Goal: Information Seeking & Learning: Learn about a topic

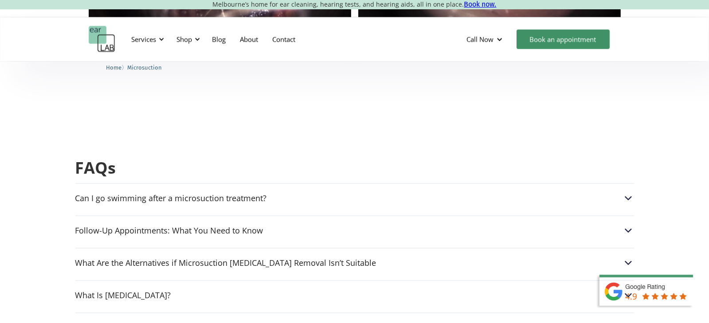
scroll to position [2174, 0]
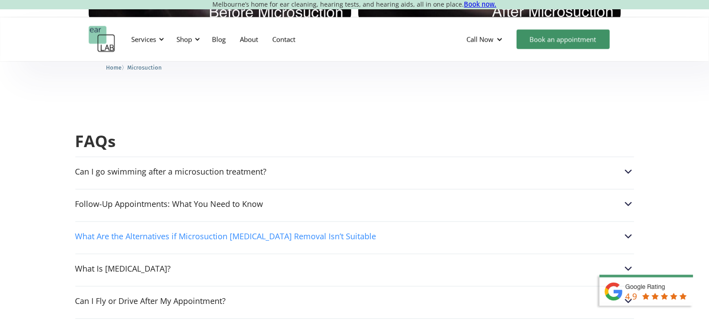
click at [467, 188] on div "What Are the Alternatives if Microsuction [MEDICAL_DATA] Removal Isn’t Suitable" at bounding box center [354, 237] width 559 height 12
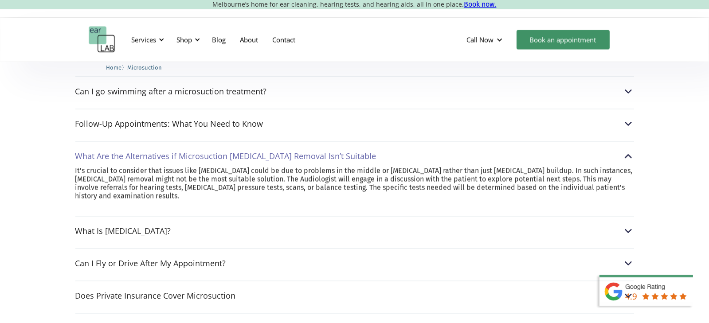
scroll to position [2262, 0]
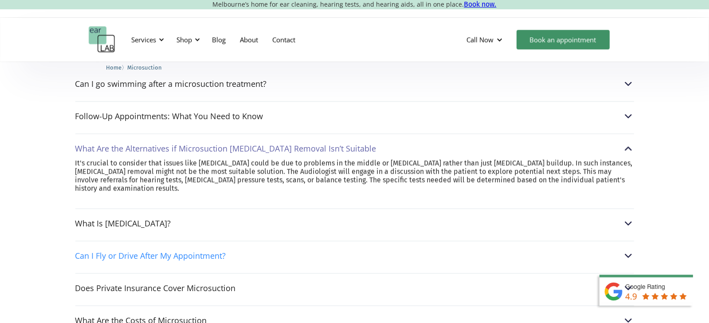
click at [158, 188] on div "Can I Fly or Drive After My Appointment?" at bounding box center [150, 256] width 151 height 9
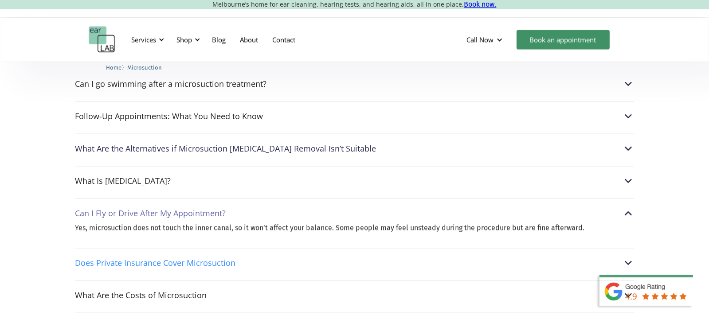
click at [190, 188] on div "Does Private Insurance Cover Microsuction" at bounding box center [155, 263] width 161 height 9
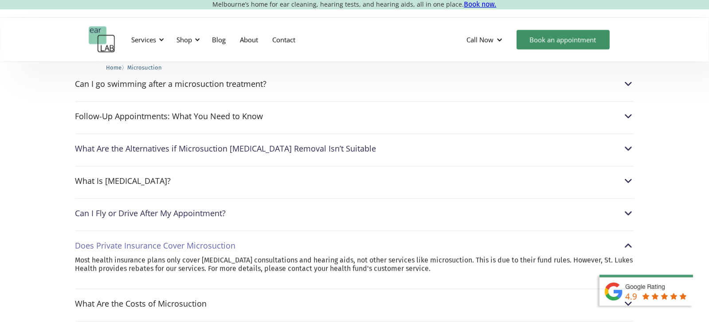
scroll to position [2306, 0]
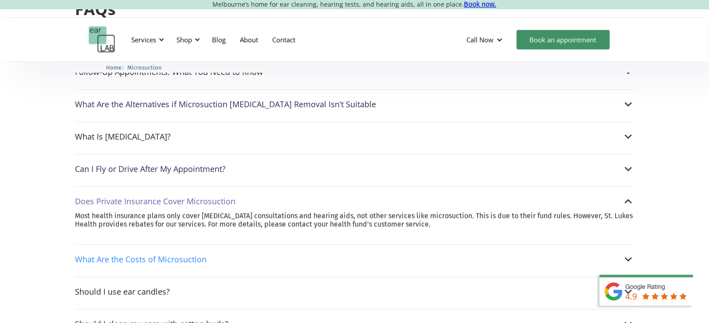
click at [184, 188] on div "What Are the Costs of Microsuction" at bounding box center [141, 259] width 132 height 9
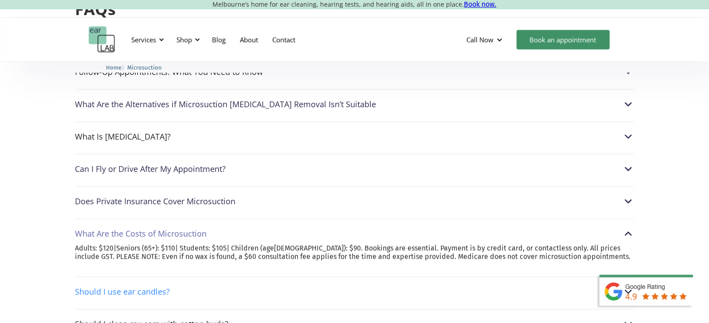
click at [148, 188] on div "Should I use ear candles?" at bounding box center [122, 291] width 95 height 9
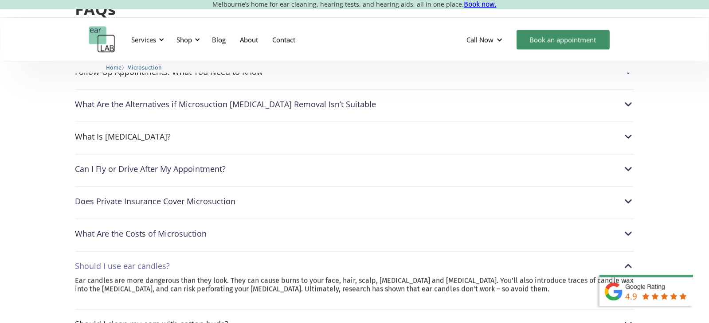
scroll to position [2351, 0]
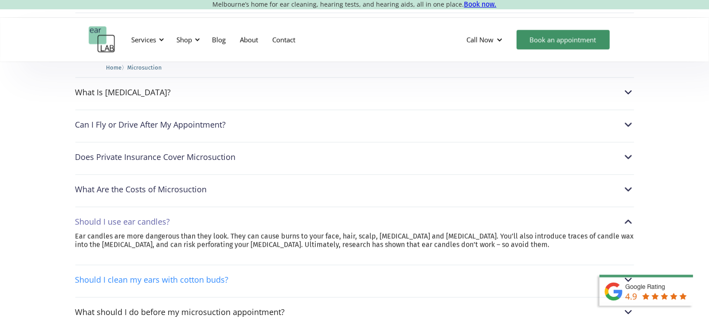
click at [152, 188] on div "Should I clean my ears with cotton buds?" at bounding box center [151, 279] width 153 height 9
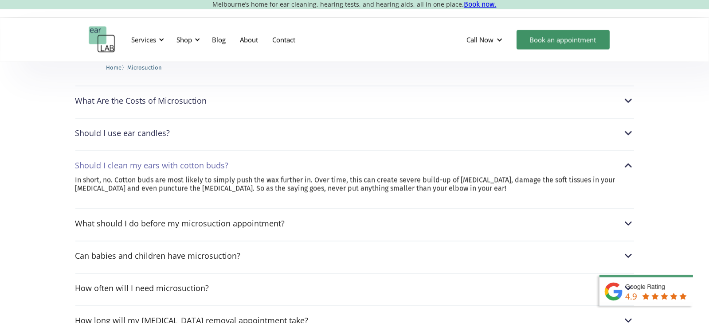
scroll to position [2484, 0]
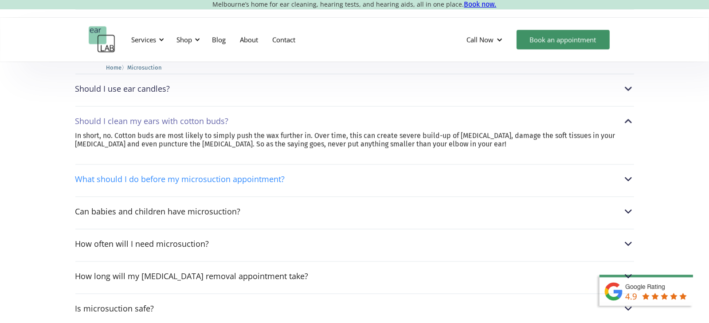
click at [200, 175] on div "What should I do before my microsuction appointment?" at bounding box center [180, 179] width 210 height 9
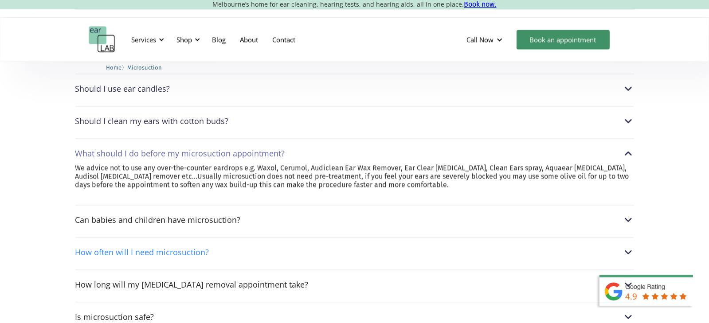
click at [177, 188] on div "How often will I need microsuction?" at bounding box center [142, 252] width 134 height 9
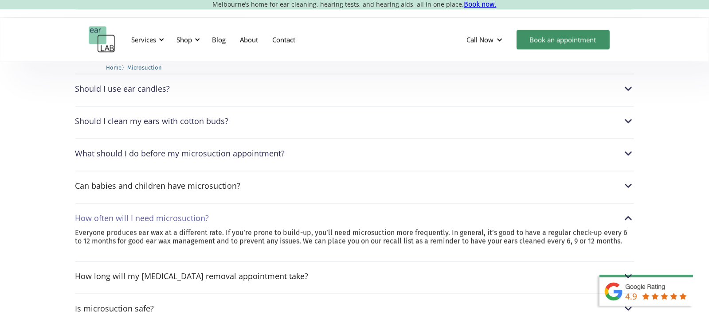
scroll to position [2528, 0]
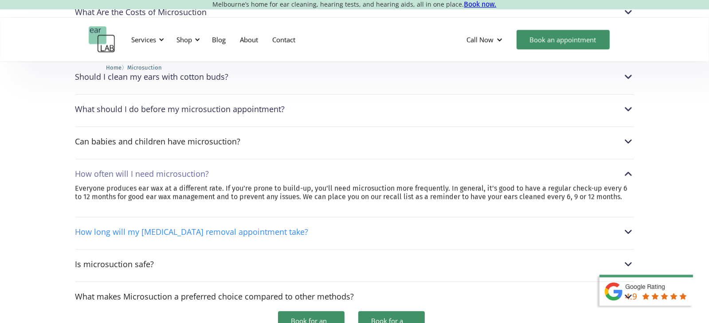
click at [173, 188] on div "How long will my [MEDICAL_DATA] removal appointment take?" at bounding box center [191, 232] width 233 height 9
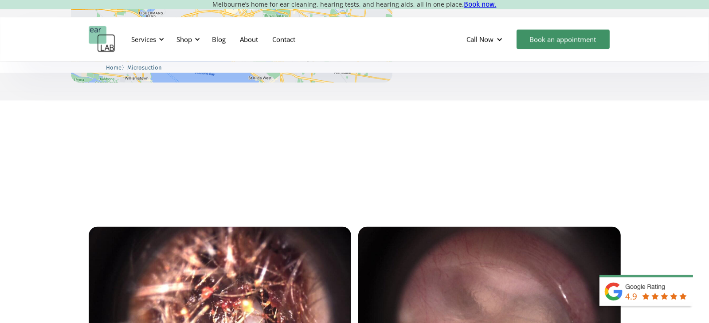
scroll to position [1685, 0]
